Goal: Entertainment & Leisure: Browse casually

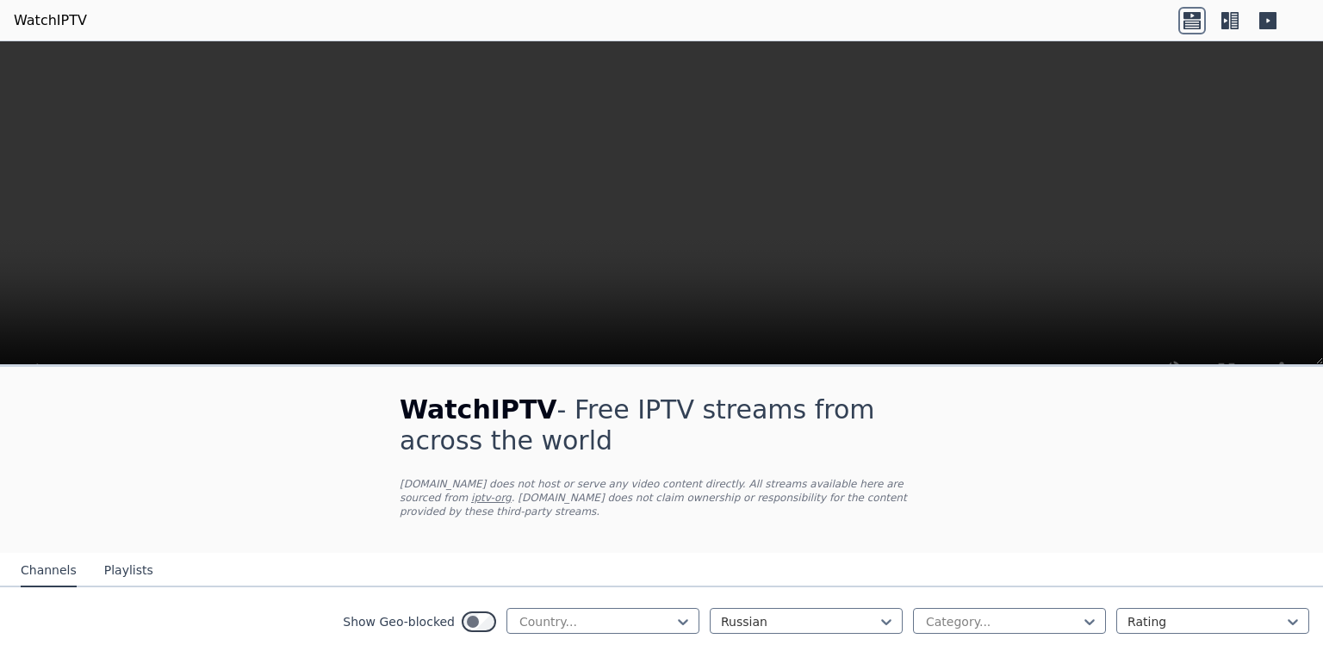
scroll to position [402, 0]
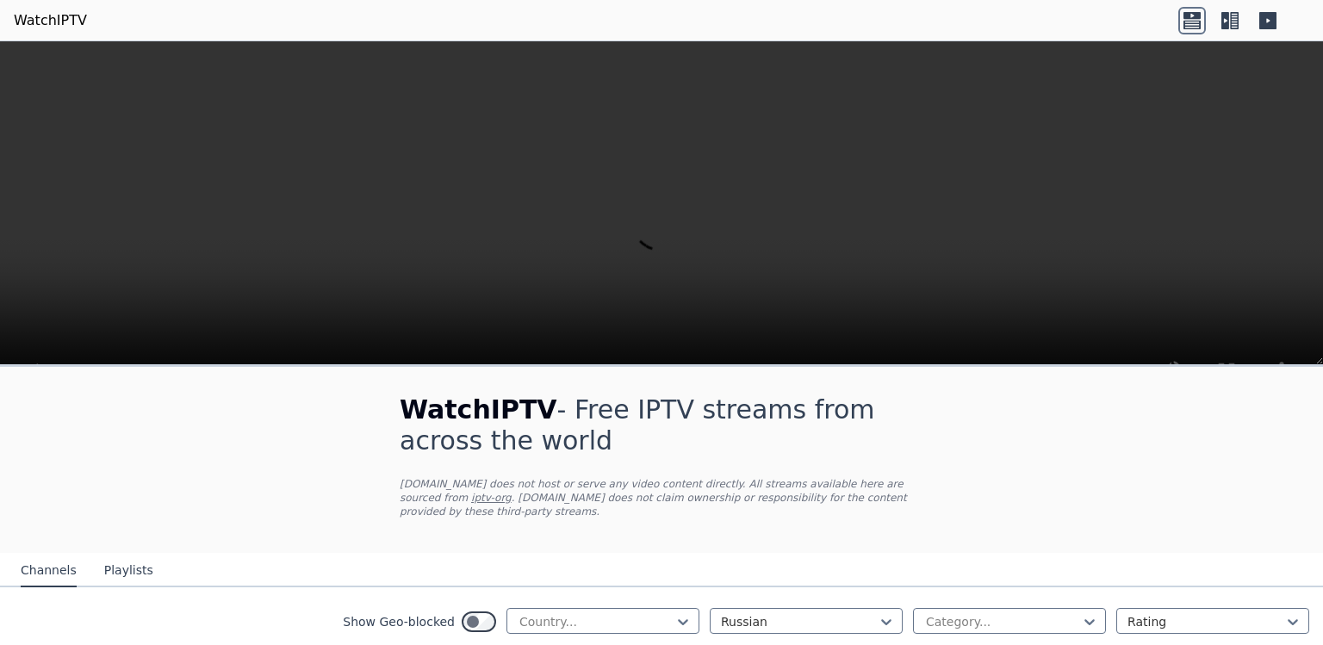
scroll to position [1308, 0]
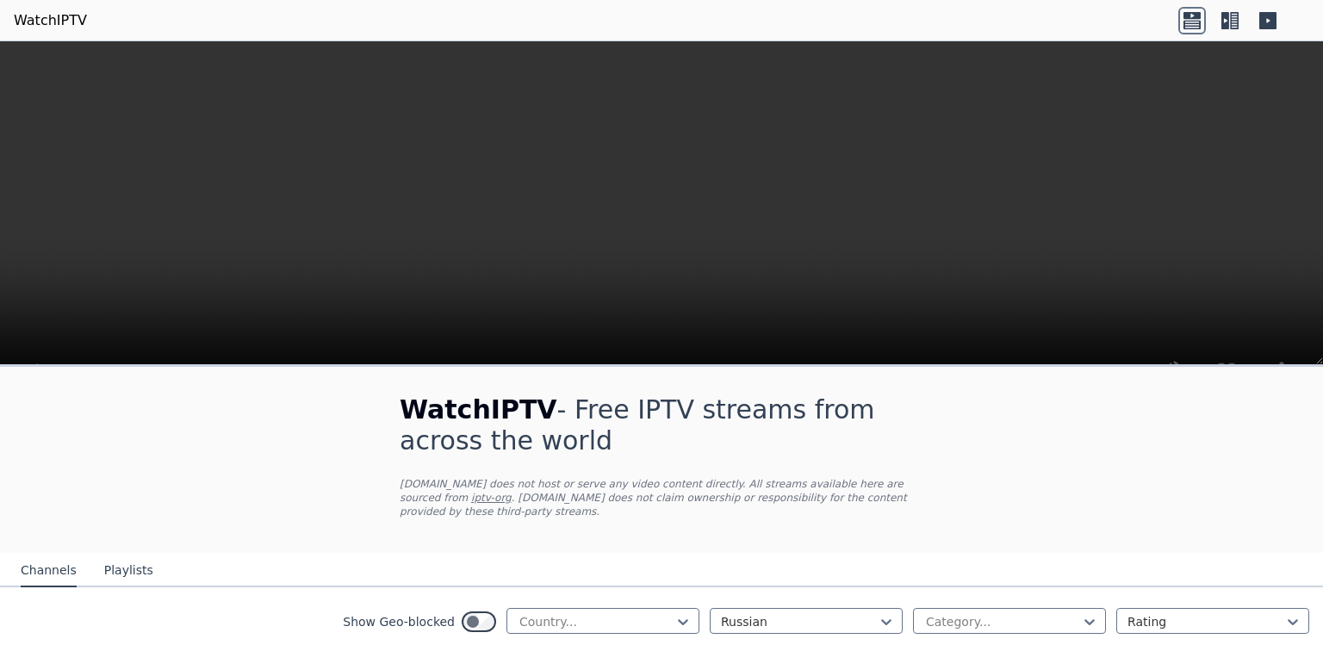
scroll to position [4883, 0]
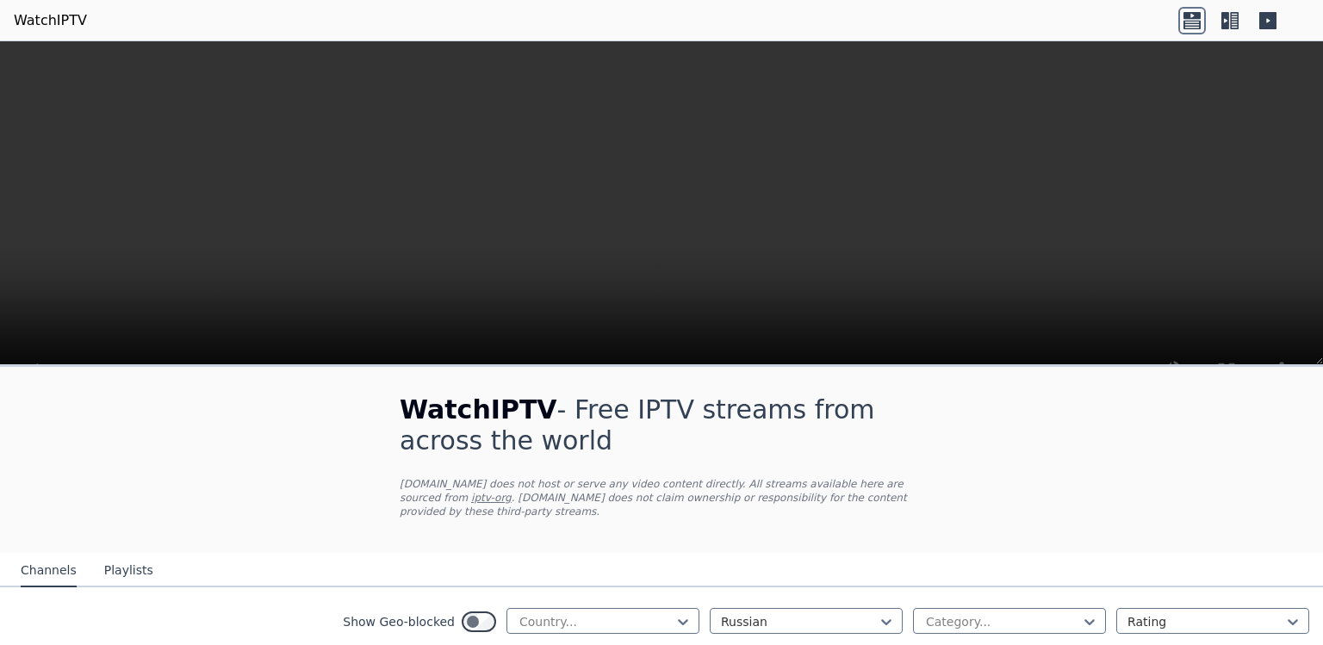
click at [1097, 613] on icon at bounding box center [1089, 621] width 17 height 17
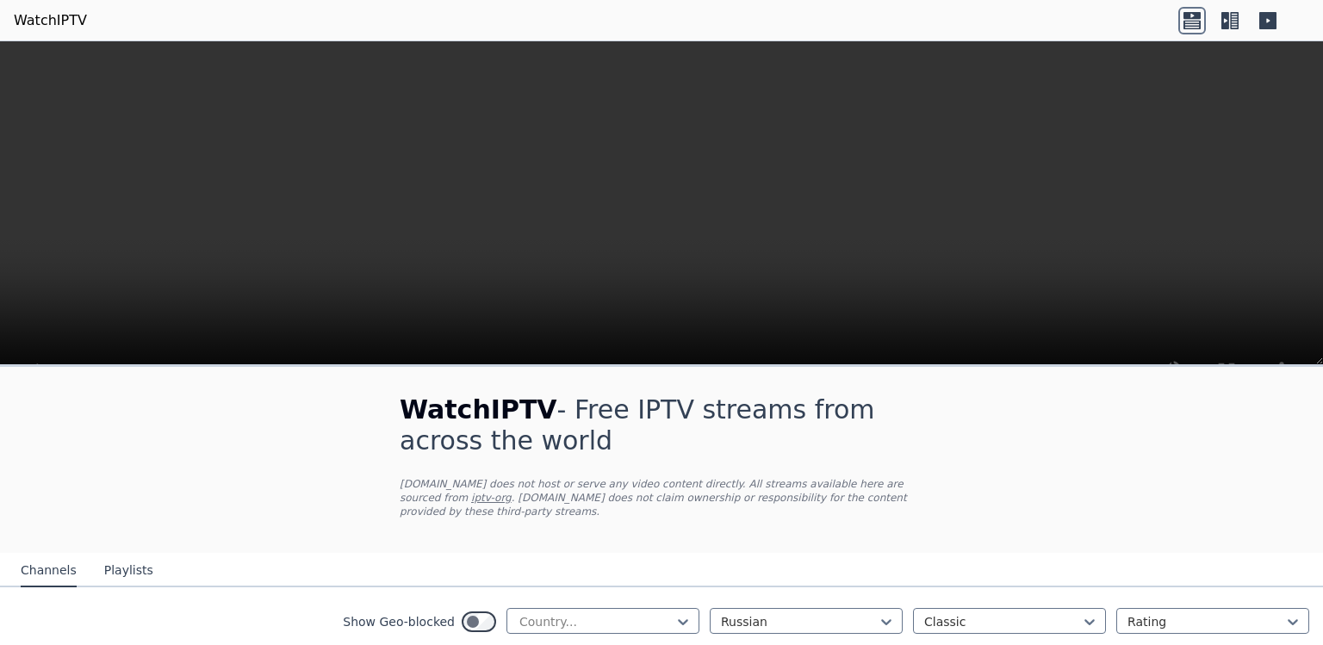
scroll to position [309, 0]
click at [1091, 613] on icon at bounding box center [1089, 621] width 17 height 17
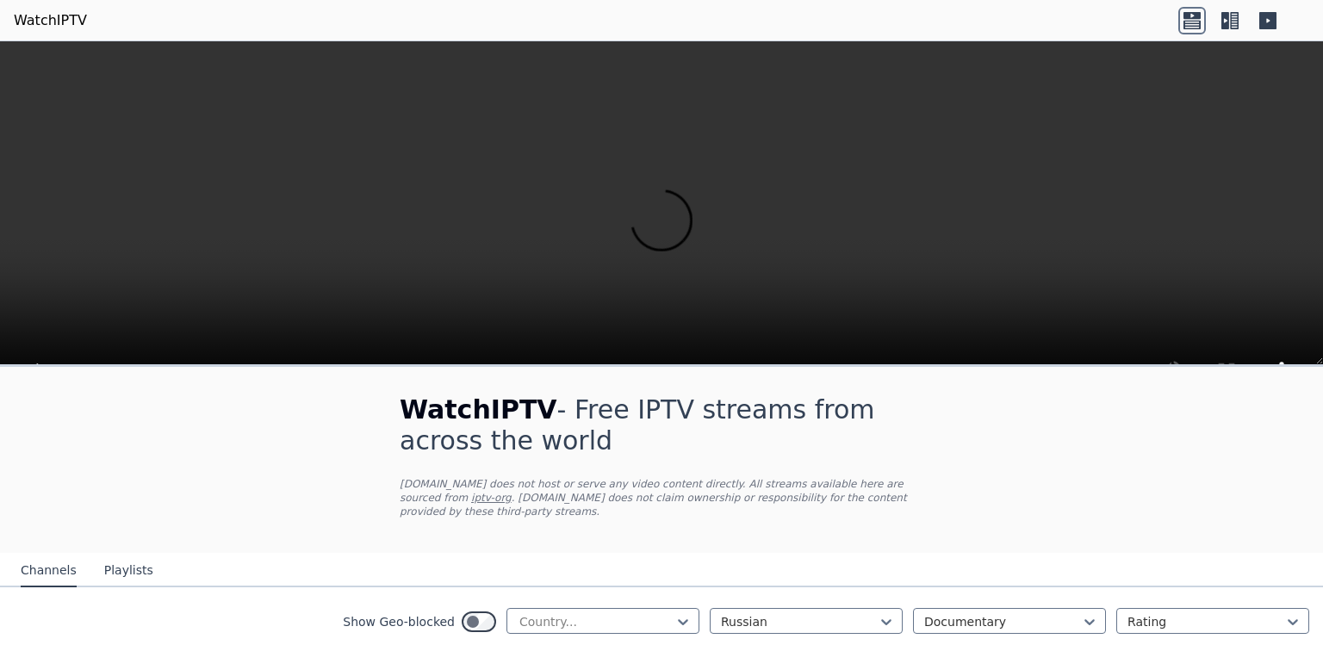
scroll to position [816, 0]
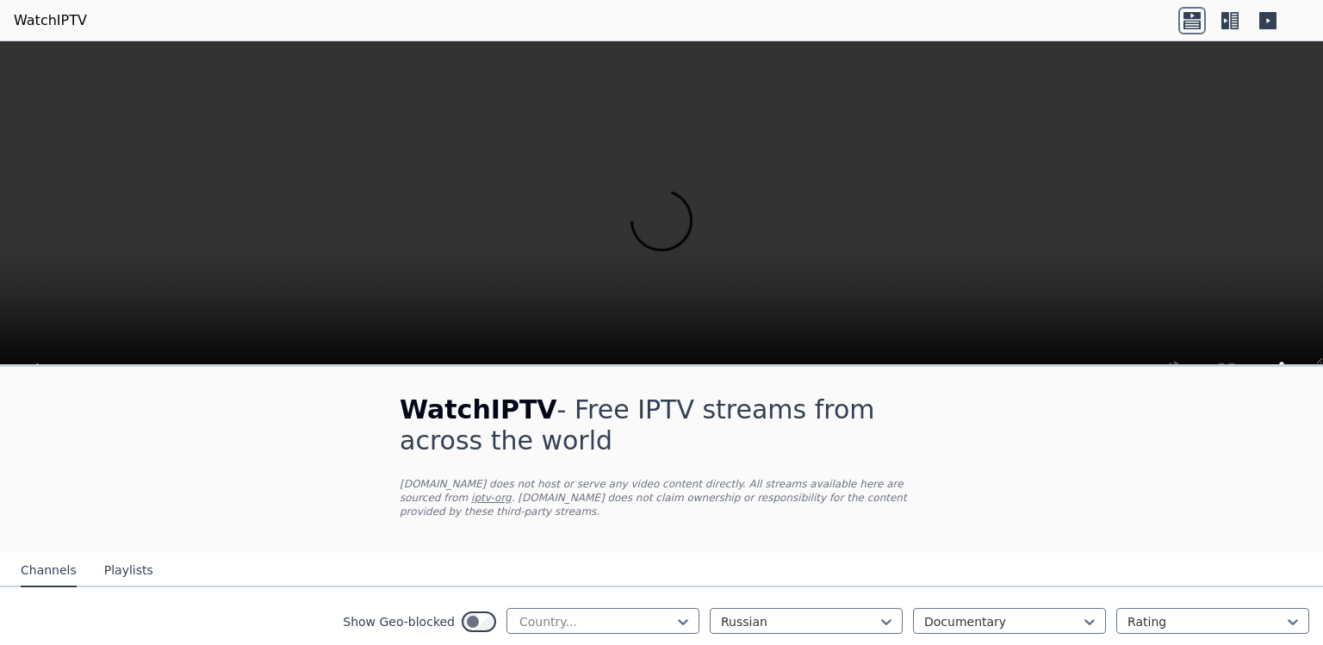
scroll to position [345, 0]
click at [1085, 613] on icon at bounding box center [1089, 621] width 17 height 17
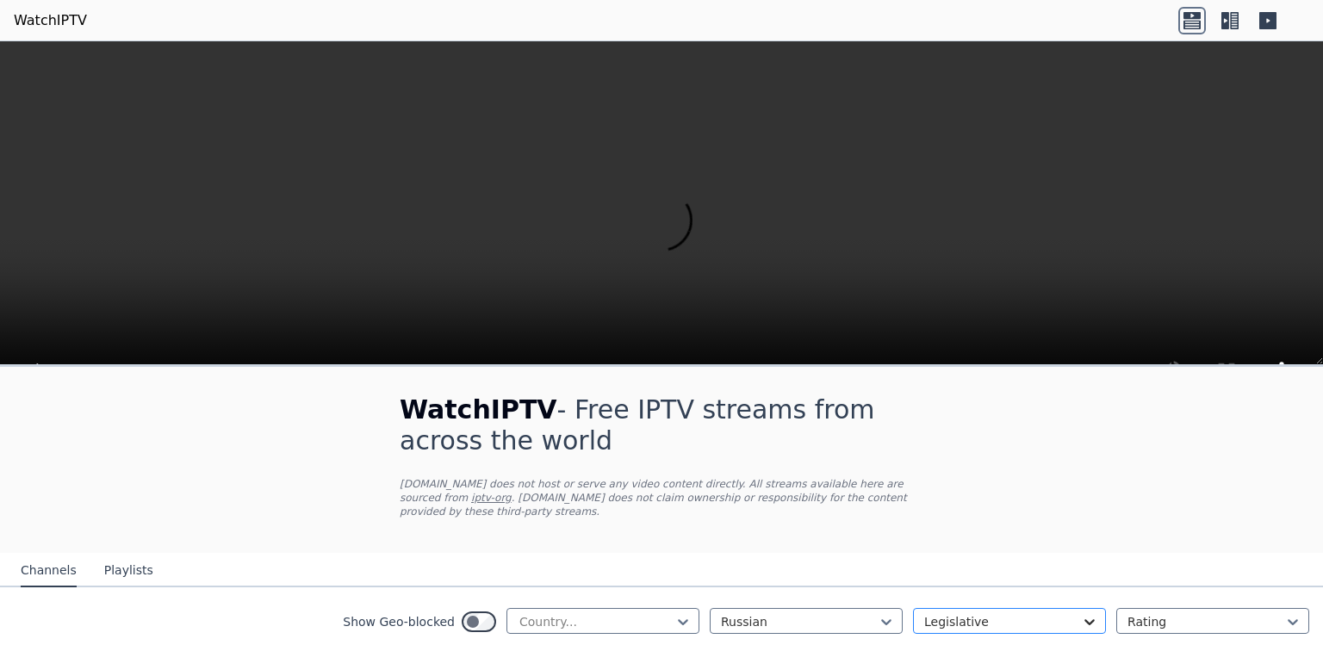
click at [1086, 613] on icon at bounding box center [1089, 621] width 17 height 17
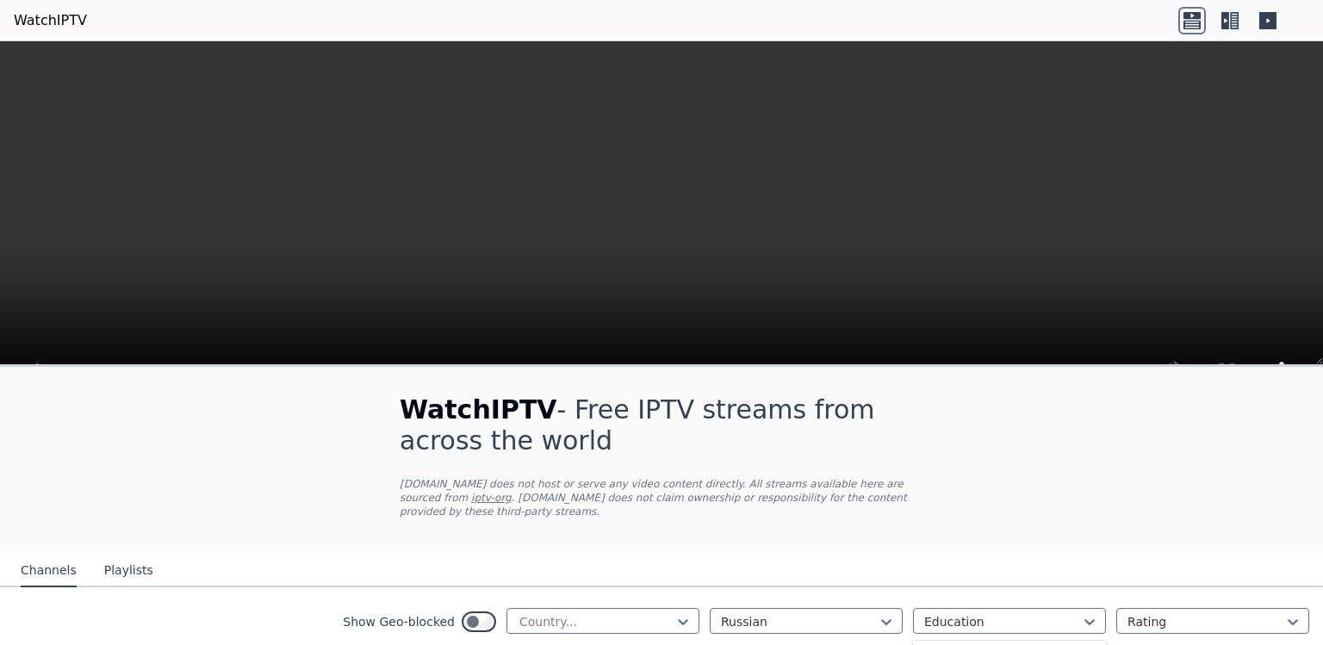
scroll to position [509, 0]
click at [963, 631] on div "Music" at bounding box center [1009, 646] width 193 height 31
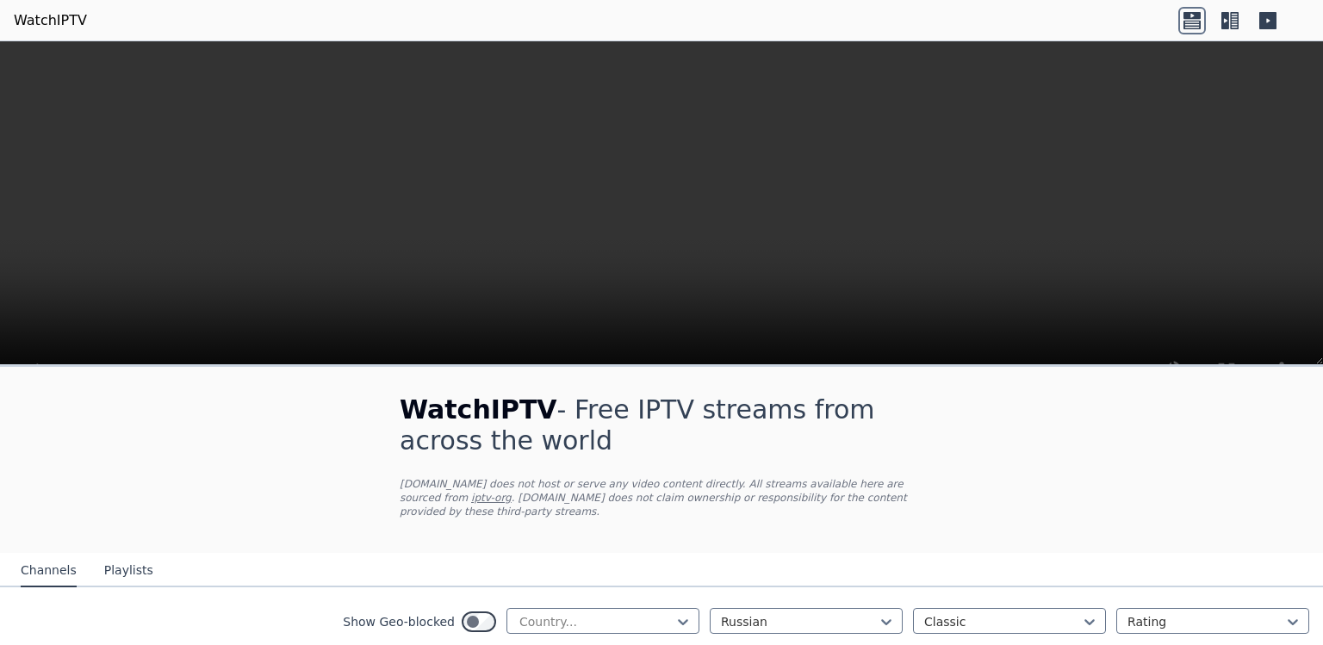
scroll to position [309, 0]
